Goal: Book appointment/travel/reservation

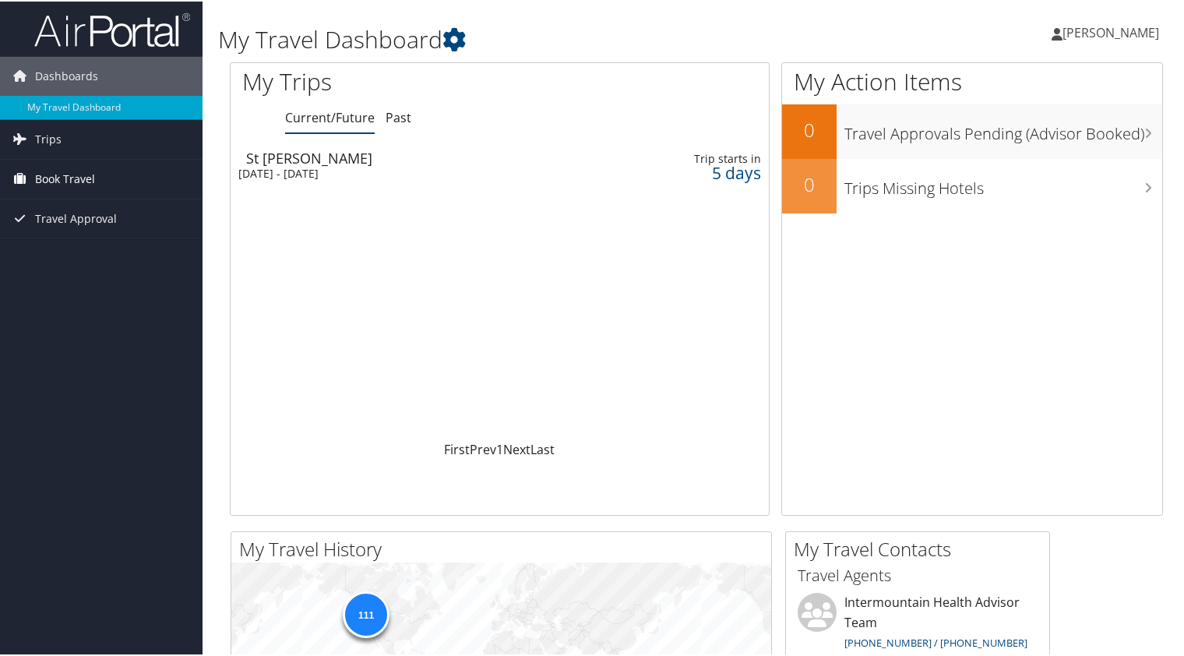
click at [61, 176] on span "Book Travel" at bounding box center [65, 177] width 60 height 39
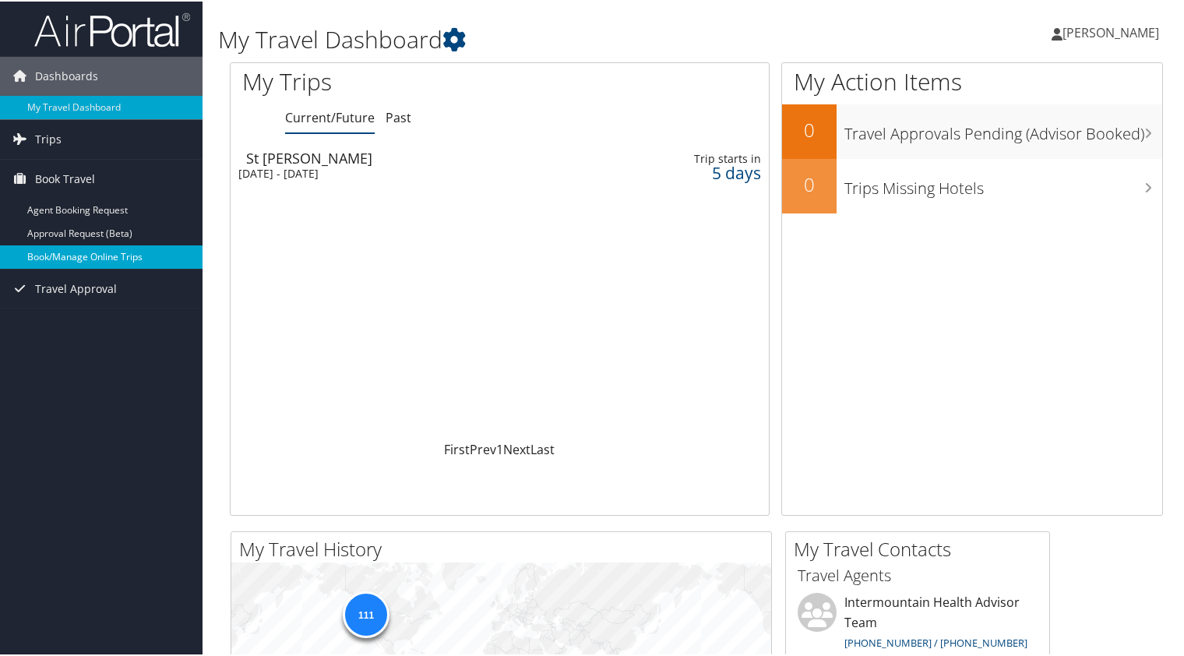
click at [65, 255] on link "Book/Manage Online Trips" at bounding box center [101, 255] width 202 height 23
